Goal: Task Accomplishment & Management: Manage account settings

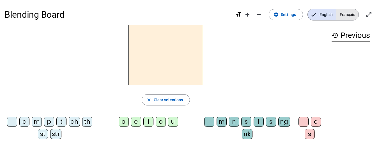
click at [343, 15] on span "Français" at bounding box center [348, 14] width 22 height 11
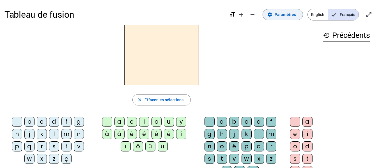
click at [283, 16] on span "Paramètres" at bounding box center [285, 14] width 21 height 7
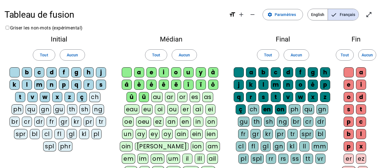
click at [182, 10] on h1 "Tableau de fusion" at bounding box center [114, 15] width 220 height 18
click at [218, 17] on h1 "Tableau de fusion" at bounding box center [114, 15] width 220 height 18
click at [369, 18] on mat-icon "open_in_full" at bounding box center [369, 14] width 7 height 7
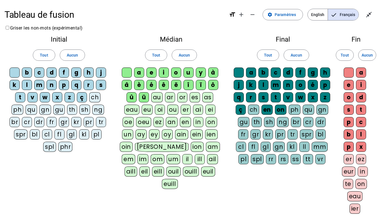
click at [81, 98] on div "ç" at bounding box center [82, 97] width 10 height 10
click at [70, 93] on div "z" at bounding box center [70, 97] width 10 height 10
click at [57, 93] on div "x" at bounding box center [57, 97] width 10 height 10
click at [38, 95] on div "v" at bounding box center [33, 97] width 10 height 10
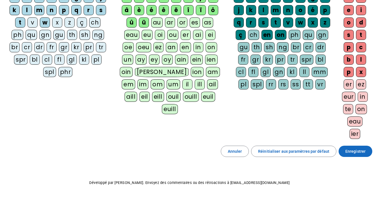
click at [359, 151] on span "Enregistrer" at bounding box center [356, 151] width 20 height 7
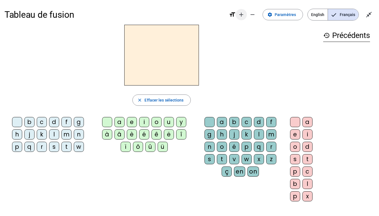
click at [244, 14] on mat-icon "add" at bounding box center [241, 14] width 7 height 7
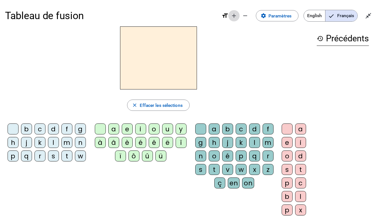
click at [236, 18] on mat-icon "add" at bounding box center [234, 15] width 7 height 7
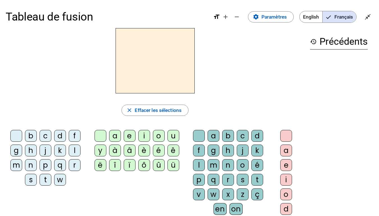
click at [18, 166] on div "m" at bounding box center [16, 165] width 12 height 12
click at [158, 135] on div "o" at bounding box center [159, 136] width 12 height 12
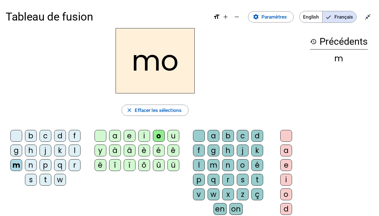
click at [261, 168] on div "t" at bounding box center [258, 179] width 12 height 12
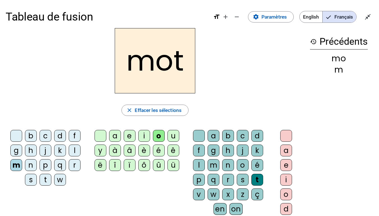
click at [46, 166] on div "p" at bounding box center [46, 165] width 12 height 12
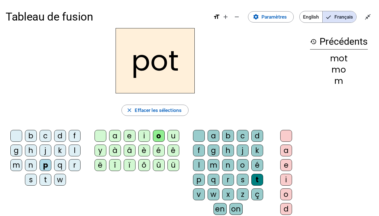
click at [75, 152] on div "l" at bounding box center [75, 150] width 12 height 12
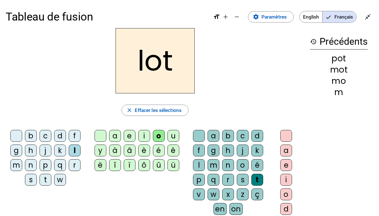
click at [75, 167] on div "r" at bounding box center [75, 165] width 12 height 12
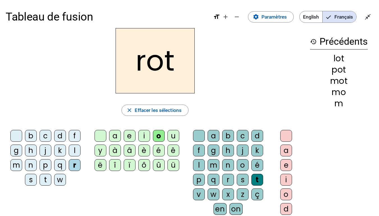
click at [118, 134] on div "a" at bounding box center [115, 136] width 12 height 12
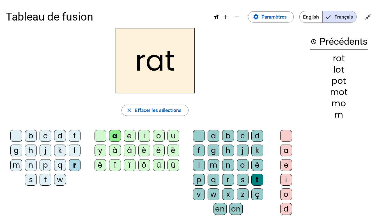
click at [148, 134] on div "i" at bounding box center [144, 136] width 12 height 12
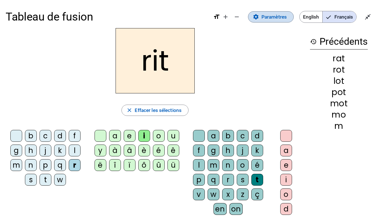
click at [264, 14] on span "Paramètres" at bounding box center [274, 17] width 25 height 8
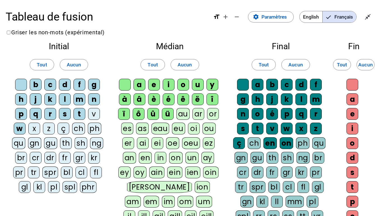
click at [99, 112] on div "v" at bounding box center [94, 114] width 12 height 12
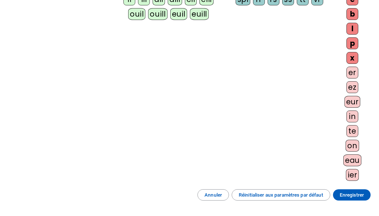
scroll to position [275, 0]
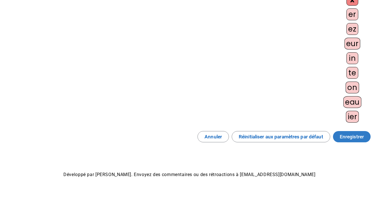
click at [355, 135] on span "Enregistrer" at bounding box center [352, 136] width 24 height 8
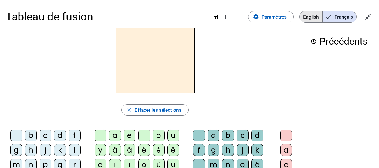
click at [312, 19] on span "English" at bounding box center [311, 16] width 23 height 11
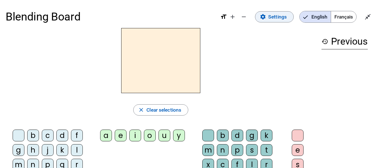
click at [275, 18] on span "Settings" at bounding box center [277, 17] width 19 height 8
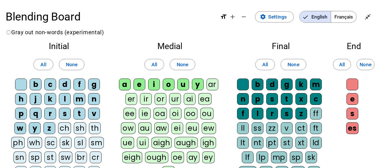
click at [339, 18] on span "Français" at bounding box center [343, 16] width 25 height 11
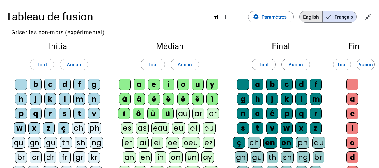
click at [300, 15] on span "English" at bounding box center [311, 16] width 23 height 11
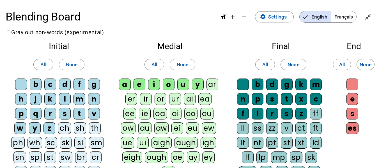
click at [339, 16] on span "Français" at bounding box center [343, 16] width 25 height 11
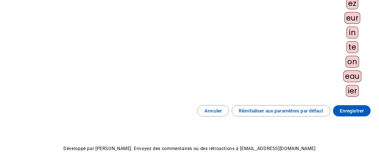
scroll to position [322, 0]
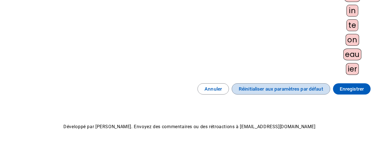
click at [264, 91] on span "Réinitialiser aux paramètres par défaut" at bounding box center [281, 89] width 84 height 8
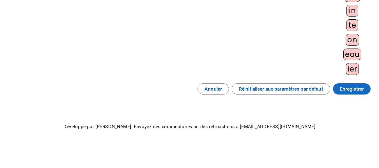
click at [349, 88] on span "Enregistrer" at bounding box center [352, 89] width 24 height 8
